Goal: Task Accomplishment & Management: Complete application form

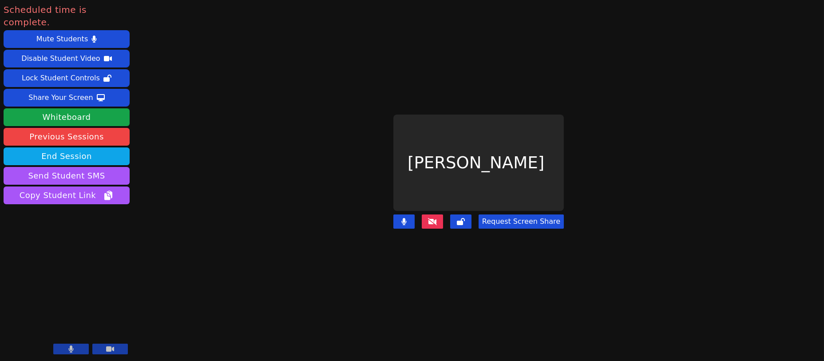
click at [58, 147] on button "End Session" at bounding box center [67, 156] width 126 height 18
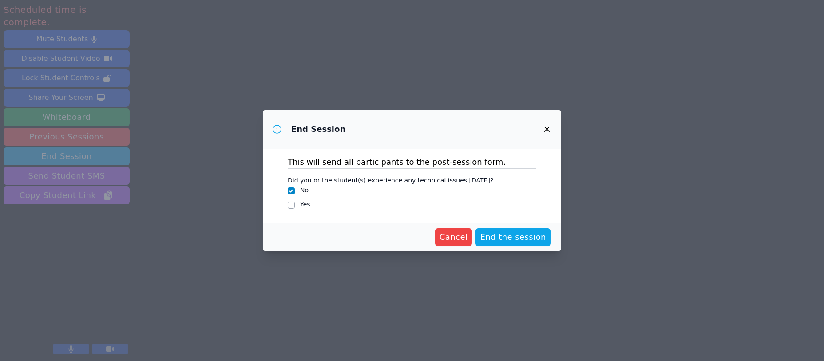
click at [533, 237] on span "End the session" at bounding box center [513, 237] width 66 height 12
click at [490, 243] on span "End the session Loading..." at bounding box center [506, 237] width 80 height 12
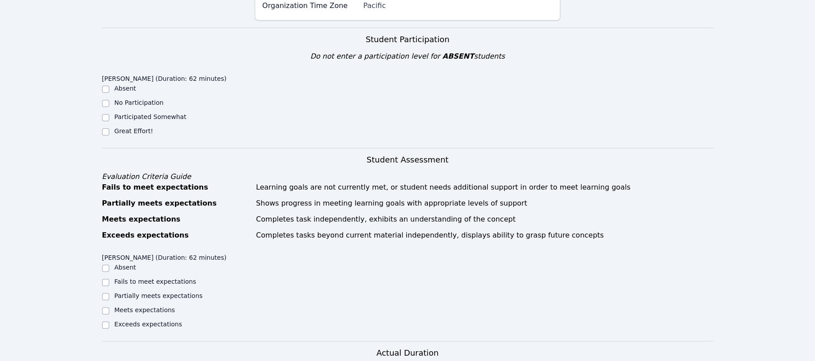
scroll to position [178, 0]
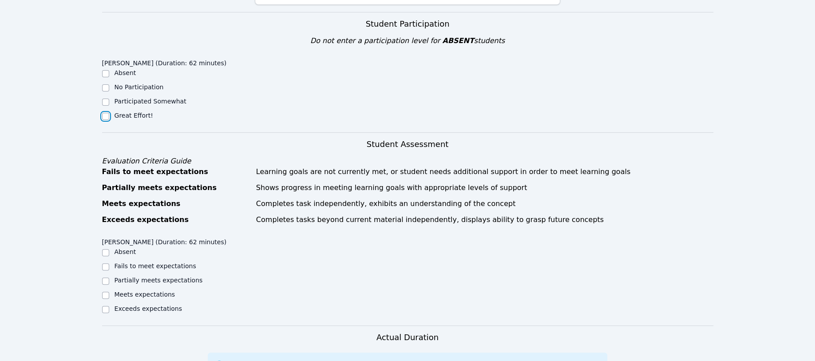
click at [105, 115] on input "Great Effort!" at bounding box center [105, 116] width 7 height 7
checkbox input "true"
drag, startPoint x: 104, startPoint y: 310, endPoint x: 114, endPoint y: 308, distance: 9.6
click at [114, 308] on div "Exceeds expectations" at bounding box center [178, 309] width 153 height 11
click at [105, 295] on input "Meets expectations" at bounding box center [105, 295] width 7 height 7
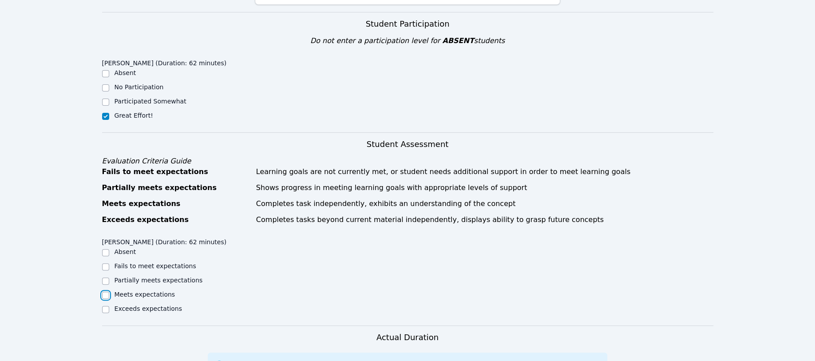
checkbox input "true"
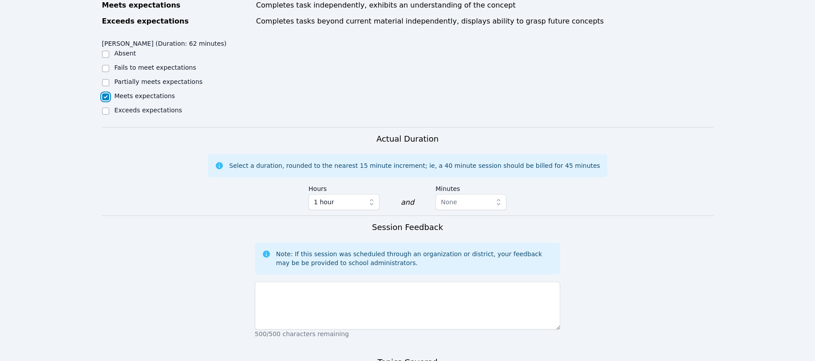
scroll to position [414, 0]
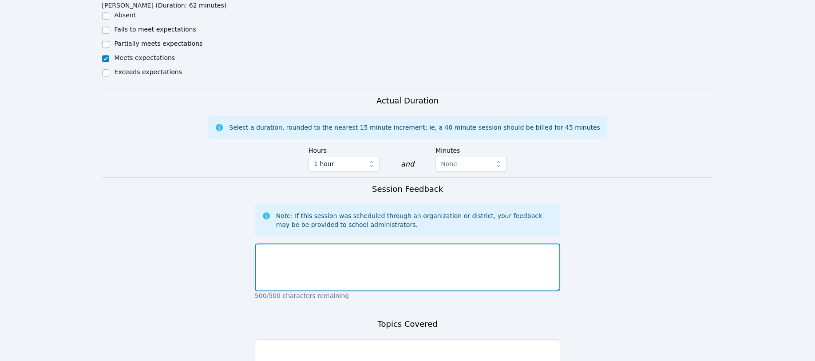
click at [296, 268] on textarea at bounding box center [408, 267] width 306 height 48
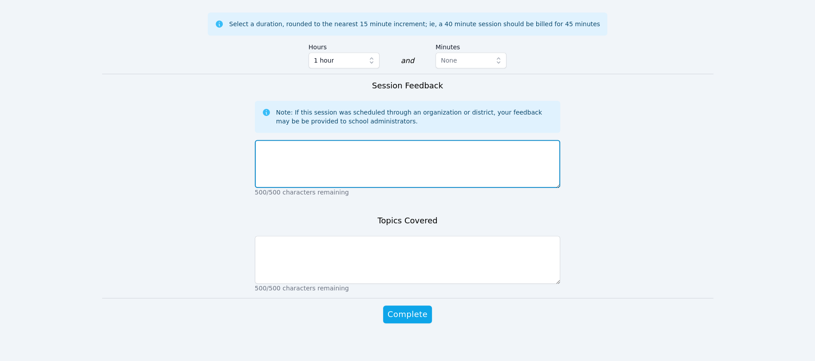
scroll to position [522, 0]
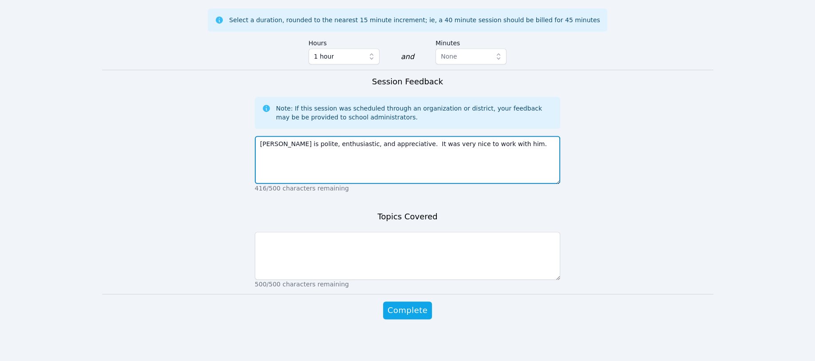
type textarea "[PERSON_NAME] is polite, enthusiastic, and appreciative. It was very nice to wo…"
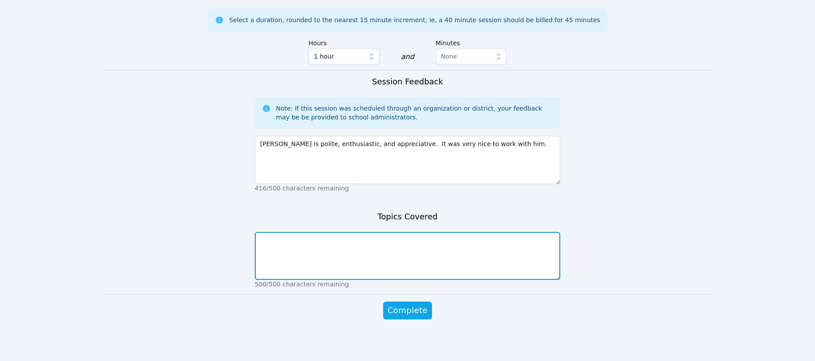
click at [257, 244] on textarea at bounding box center [408, 256] width 306 height 48
type textarea "Correcting quizzes and working on adaptive math program. We mostly dealt with e…"
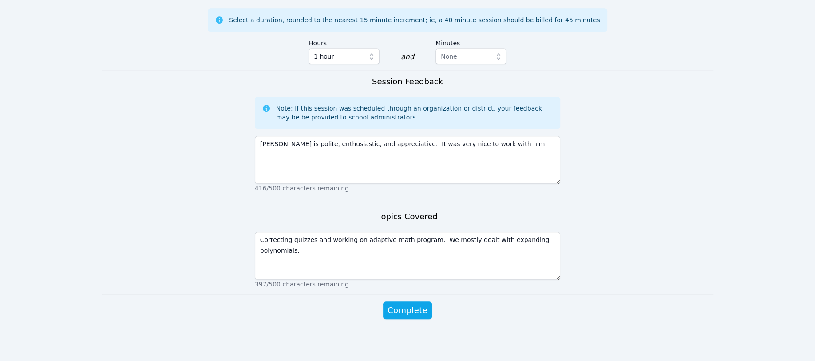
click at [401, 304] on span "Complete" at bounding box center [408, 310] width 40 height 12
